Goal: Information Seeking & Learning: Learn about a topic

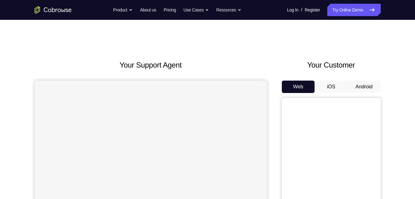
click at [364, 87] on button "Android" at bounding box center [364, 86] width 33 height 12
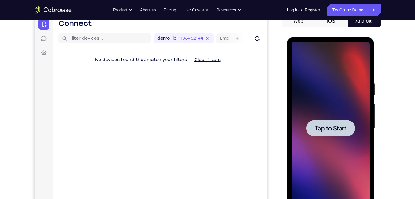
click at [328, 69] on div at bounding box center [331, 127] width 78 height 173
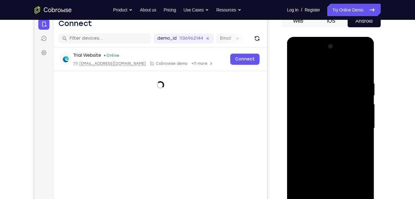
scroll to position [87, 0]
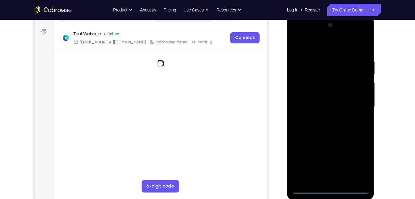
click at [332, 190] on div at bounding box center [331, 106] width 78 height 173
click at [331, 189] on div at bounding box center [331, 106] width 78 height 173
click at [358, 157] on div at bounding box center [331, 106] width 78 height 173
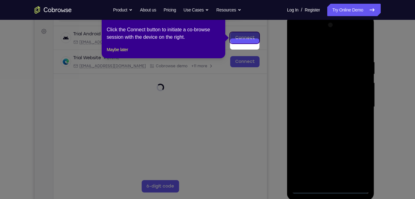
scroll to position [81, 0]
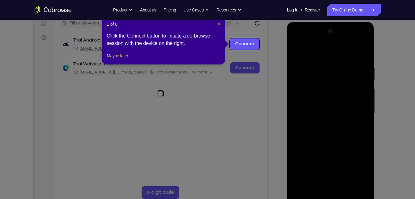
click at [219, 23] on span "×" at bounding box center [219, 24] width 2 height 5
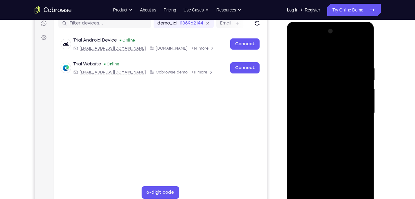
click at [311, 51] on div at bounding box center [331, 112] width 78 height 173
click at [357, 106] on div at bounding box center [331, 112] width 78 height 173
click at [336, 186] on div at bounding box center [331, 112] width 78 height 173
click at [317, 111] on div at bounding box center [331, 112] width 78 height 173
click at [312, 101] on div at bounding box center [331, 112] width 78 height 173
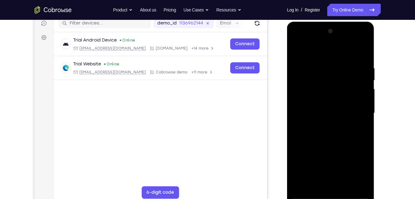
click at [313, 115] on div at bounding box center [331, 112] width 78 height 173
click at [314, 132] on div at bounding box center [331, 112] width 78 height 173
click at [332, 138] on div at bounding box center [331, 112] width 78 height 173
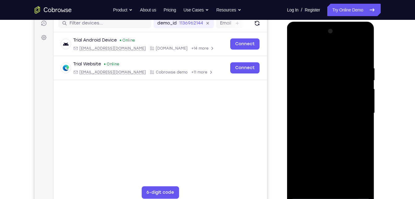
click at [346, 185] on div at bounding box center [331, 112] width 78 height 173
click at [332, 148] on div at bounding box center [331, 112] width 78 height 173
click at [299, 52] on div at bounding box center [331, 112] width 78 height 173
click at [297, 47] on div at bounding box center [331, 112] width 78 height 173
click at [297, 43] on div at bounding box center [331, 112] width 78 height 173
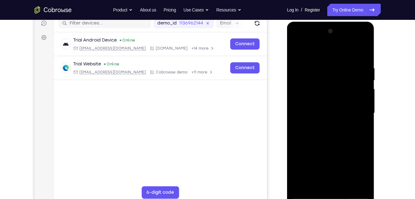
click at [325, 98] on div at bounding box center [331, 112] width 78 height 173
click at [319, 116] on div at bounding box center [331, 112] width 78 height 173
click at [318, 107] on div at bounding box center [331, 112] width 78 height 173
click at [316, 117] on div at bounding box center [331, 112] width 78 height 173
drag, startPoint x: 313, startPoint y: 57, endPoint x: 319, endPoint y: 32, distance: 25.7
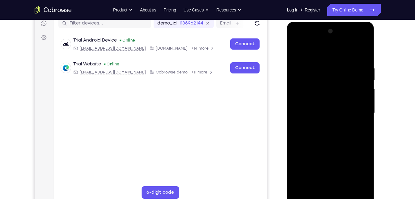
click at [319, 32] on div at bounding box center [331, 112] width 78 height 173
drag, startPoint x: 329, startPoint y: 150, endPoint x: 334, endPoint y: 105, distance: 45.1
click at [334, 105] on div at bounding box center [331, 112] width 78 height 173
click at [335, 182] on div at bounding box center [331, 112] width 78 height 173
click at [352, 57] on div at bounding box center [331, 112] width 78 height 173
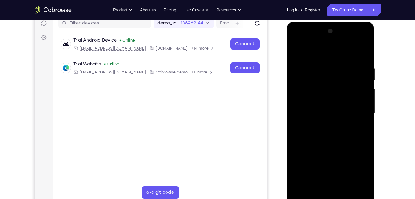
click at [300, 52] on div at bounding box center [331, 112] width 78 height 173
drag, startPoint x: 331, startPoint y: 135, endPoint x: 344, endPoint y: 62, distance: 73.3
click at [344, 62] on div at bounding box center [331, 112] width 78 height 173
drag, startPoint x: 345, startPoint y: 143, endPoint x: 345, endPoint y: 93, distance: 49.8
click at [345, 93] on div at bounding box center [331, 112] width 78 height 173
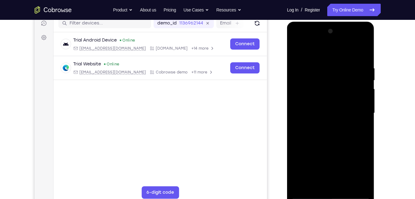
drag, startPoint x: 329, startPoint y: 149, endPoint x: 328, endPoint y: 73, distance: 76.1
click at [328, 73] on div at bounding box center [331, 112] width 78 height 173
drag, startPoint x: 331, startPoint y: 125, endPoint x: 327, endPoint y: 32, distance: 93.4
click at [327, 32] on div at bounding box center [331, 112] width 78 height 173
drag, startPoint x: 332, startPoint y: 54, endPoint x: 357, endPoint y: 148, distance: 97.4
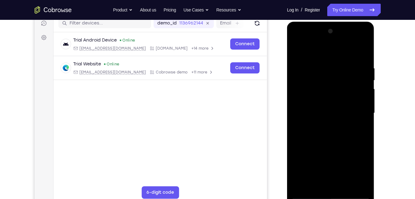
click at [357, 148] on div at bounding box center [331, 112] width 78 height 173
drag, startPoint x: 360, startPoint y: 132, endPoint x: 379, endPoint y: 180, distance: 51.2
click at [375, 180] on html "Online web based iOS Simulators and Android Emulators. Run iPhone, iPad, Mobile…" at bounding box center [331, 115] width 88 height 186
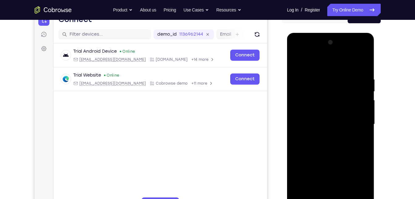
scroll to position [69, 0]
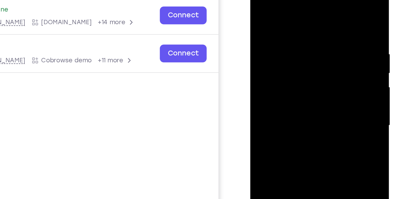
drag, startPoint x: 323, startPoint y: 61, endPoint x: 264, endPoint y: 55, distance: 58.4
click at [264, 55] on div at bounding box center [294, 71] width 78 height 173
click at [282, 57] on div at bounding box center [294, 71] width 78 height 173
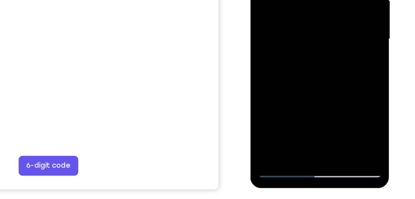
scroll to position [96, 0]
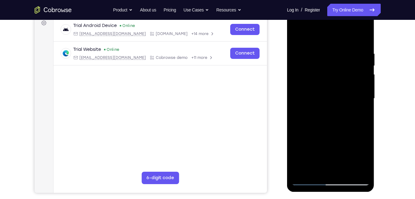
click at [365, 39] on div at bounding box center [331, 98] width 78 height 173
click at [358, 34] on div at bounding box center [331, 98] width 78 height 173
click at [295, 26] on div at bounding box center [331, 98] width 78 height 173
click at [307, 79] on div at bounding box center [331, 98] width 78 height 173
click at [345, 171] on div at bounding box center [331, 98] width 78 height 173
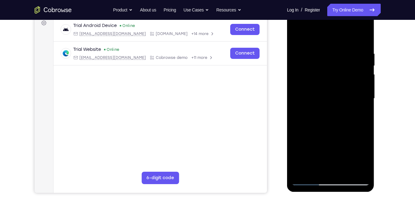
click at [326, 67] on div at bounding box center [331, 98] width 78 height 173
click at [313, 147] on div at bounding box center [331, 98] width 78 height 173
click at [302, 154] on div at bounding box center [331, 98] width 78 height 173
click at [314, 147] on div at bounding box center [331, 98] width 78 height 173
click at [316, 146] on div at bounding box center [331, 98] width 78 height 173
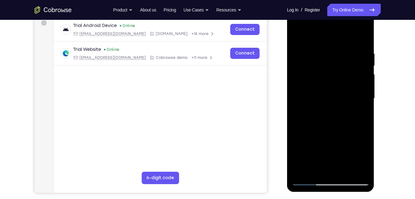
click at [323, 100] on div at bounding box center [331, 98] width 78 height 173
click at [299, 36] on div at bounding box center [331, 98] width 78 height 173
click at [314, 172] on div at bounding box center [331, 98] width 78 height 173
click at [314, 36] on div at bounding box center [331, 98] width 78 height 173
click at [323, 61] on div at bounding box center [331, 98] width 78 height 173
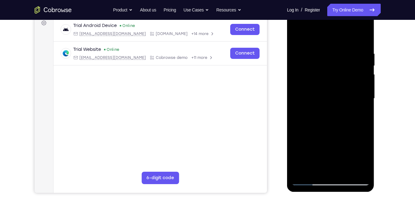
click at [328, 59] on div at bounding box center [331, 98] width 78 height 173
click at [304, 170] on div at bounding box center [331, 98] width 78 height 173
click at [297, 35] on div at bounding box center [331, 98] width 78 height 173
click at [365, 35] on div at bounding box center [331, 98] width 78 height 173
click at [301, 172] on div at bounding box center [331, 98] width 78 height 173
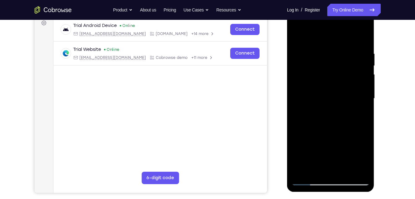
click at [301, 172] on div at bounding box center [331, 98] width 78 height 173
click at [364, 171] on div at bounding box center [331, 98] width 78 height 173
drag, startPoint x: 328, startPoint y: 51, endPoint x: 347, endPoint y: 183, distance: 133.1
click at [347, 183] on div at bounding box center [331, 98] width 78 height 173
click at [296, 28] on div at bounding box center [331, 98] width 78 height 173
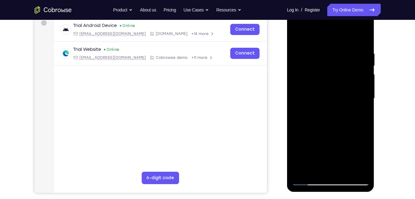
click at [324, 80] on div at bounding box center [331, 98] width 78 height 173
drag, startPoint x: 337, startPoint y: 133, endPoint x: 347, endPoint y: 79, distance: 55.6
click at [347, 79] on div at bounding box center [331, 98] width 78 height 173
click at [364, 26] on div at bounding box center [331, 98] width 78 height 173
click at [342, 142] on div at bounding box center [331, 98] width 78 height 173
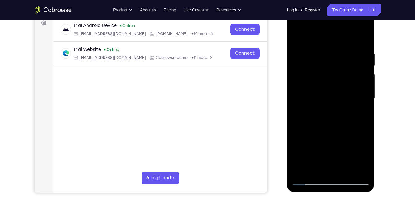
click at [322, 27] on div at bounding box center [331, 98] width 78 height 173
click at [318, 39] on div at bounding box center [331, 98] width 78 height 173
click at [355, 108] on div at bounding box center [331, 98] width 78 height 173
click at [321, 25] on div at bounding box center [331, 98] width 78 height 173
click at [313, 37] on div at bounding box center [331, 98] width 78 height 173
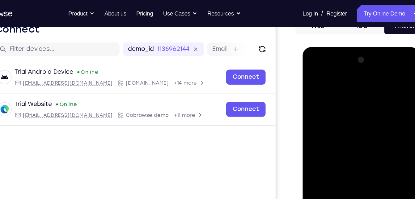
scroll to position [67, 0]
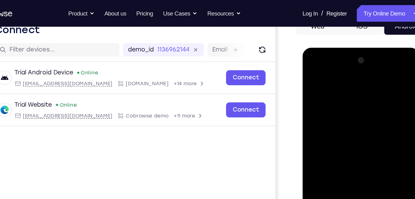
click at [317, 74] on div at bounding box center [346, 138] width 78 height 173
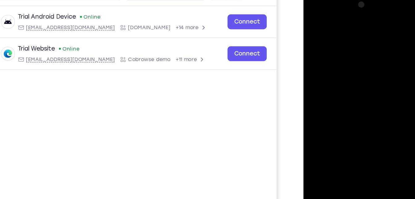
scroll to position [76, 0]
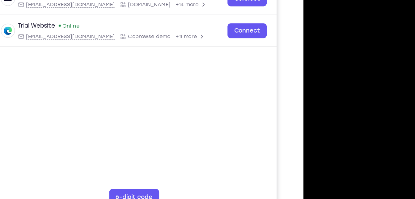
drag, startPoint x: 340, startPoint y: 106, endPoint x: 345, endPoint y: 48, distance: 58.9
click at [345, 48] on div at bounding box center [347, 60] width 78 height 173
drag, startPoint x: 341, startPoint y: 100, endPoint x: 352, endPoint y: 42, distance: 58.1
click at [352, 42] on div at bounding box center [347, 60] width 78 height 173
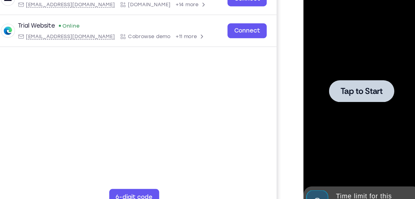
drag, startPoint x: 348, startPoint y: 89, endPoint x: 351, endPoint y: 31, distance: 58.6
